Goal: Task Accomplishment & Management: Use online tool/utility

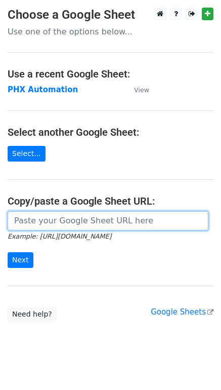
click at [67, 214] on input "url" at bounding box center [108, 220] width 201 height 19
paste input "https://docs.google.com/spreadsheets/d/1i4_XZcK9b-rtdYqenmdlJo-WHYYhotDoBleDvdL…"
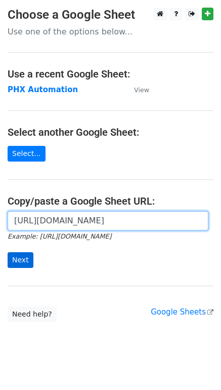
type input "https://docs.google.com/spreadsheets/d/1i4_XZcK9b-rtdYqenmdlJo-WHYYhotDoBleDvdL…"
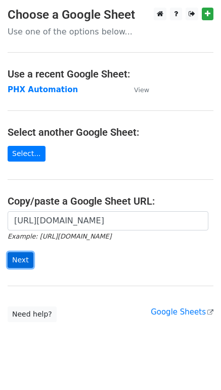
scroll to position [0, 0]
click at [23, 260] on input "Next" at bounding box center [21, 260] width 26 height 16
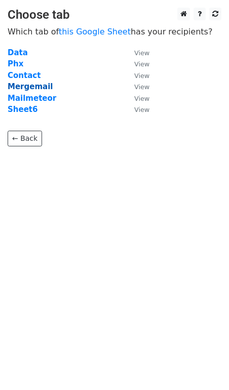
click at [22, 87] on strong "Mergemail" at bounding box center [30, 86] width 45 height 9
